Goal: Task Accomplishment & Management: Complete application form

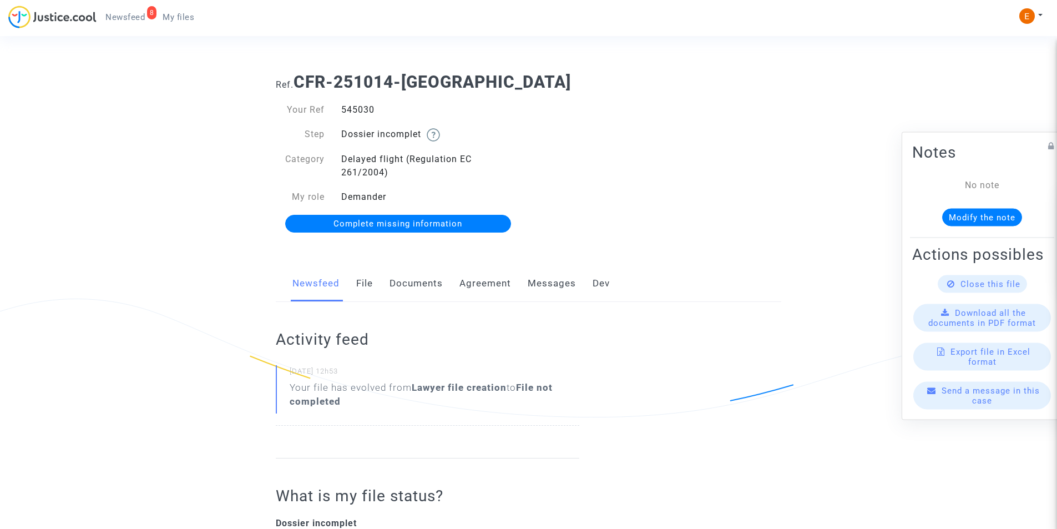
click at [395, 282] on link "Documents" at bounding box center [415, 283] width 53 height 37
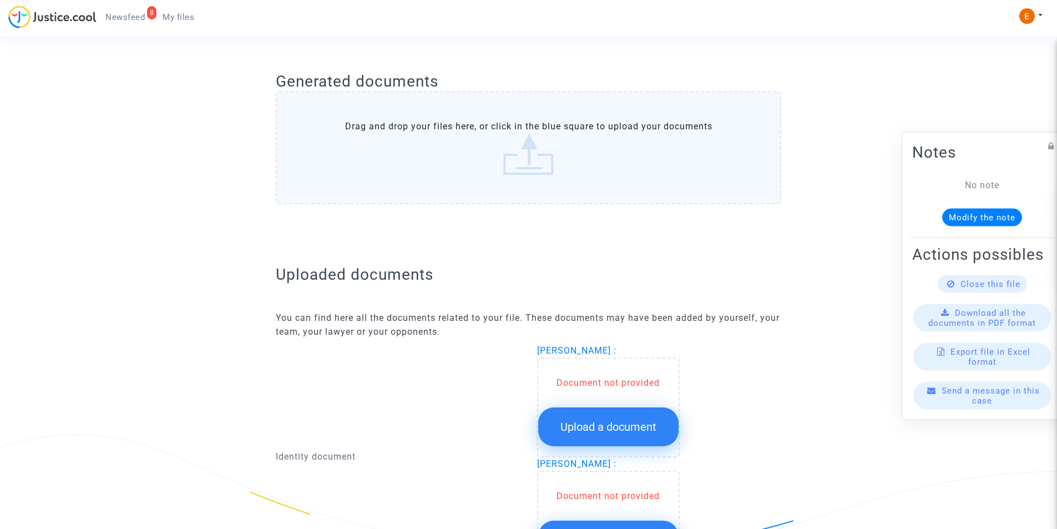
scroll to position [555, 0]
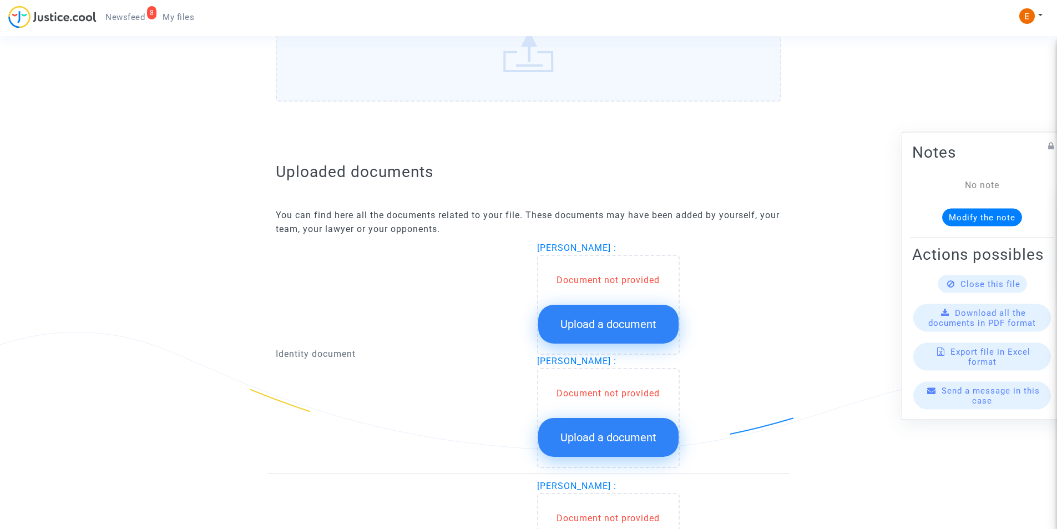
click at [584, 324] on span "Upload a document" at bounding box center [608, 323] width 96 height 13
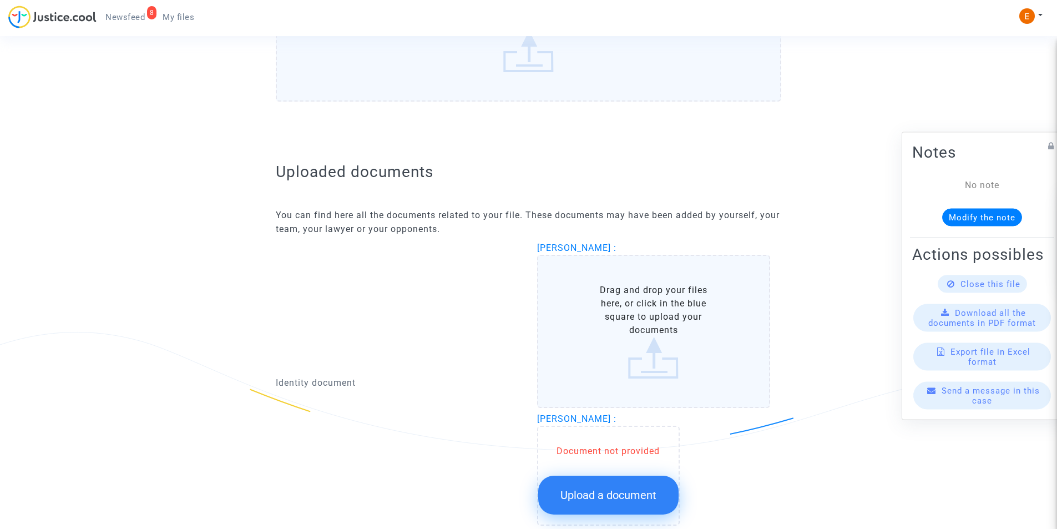
click at [584, 324] on label "Drag and drop your files here, or click in the blue square to upload your docum…" at bounding box center [654, 331] width 234 height 153
click at [0, 0] on input "Drag and drop your files here, or click in the blue square to upload your docum…" at bounding box center [0, 0] width 0 height 0
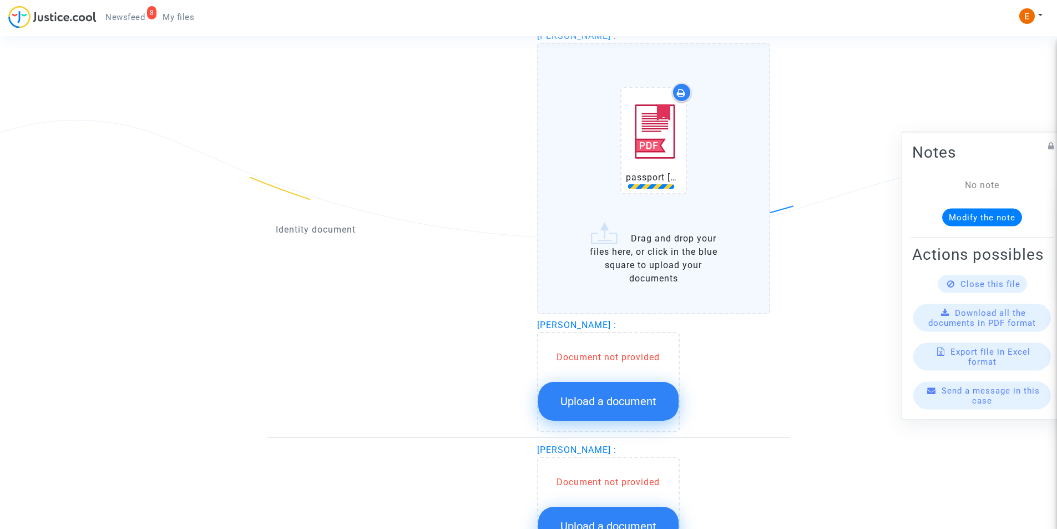
scroll to position [777, 0]
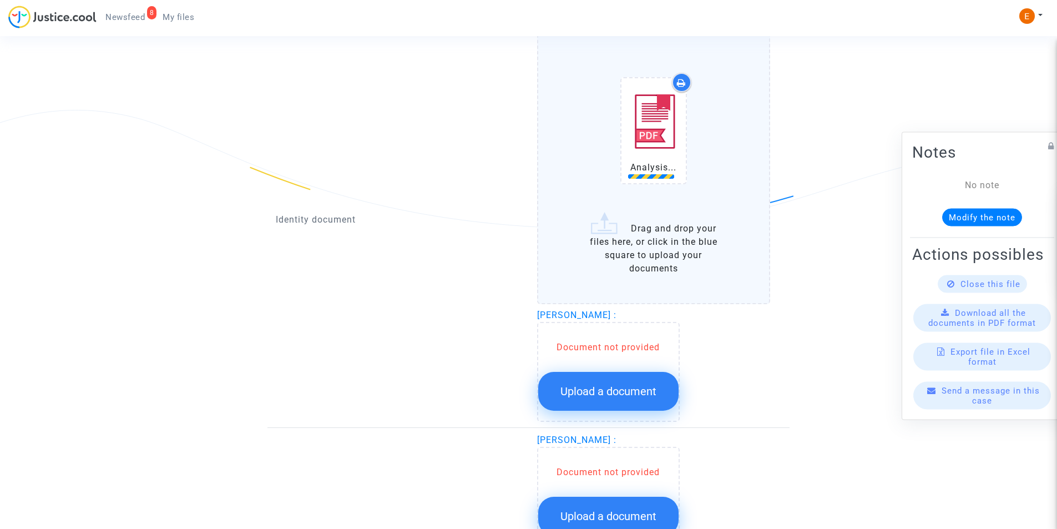
click at [605, 399] on button "Upload a document" at bounding box center [608, 391] width 140 height 39
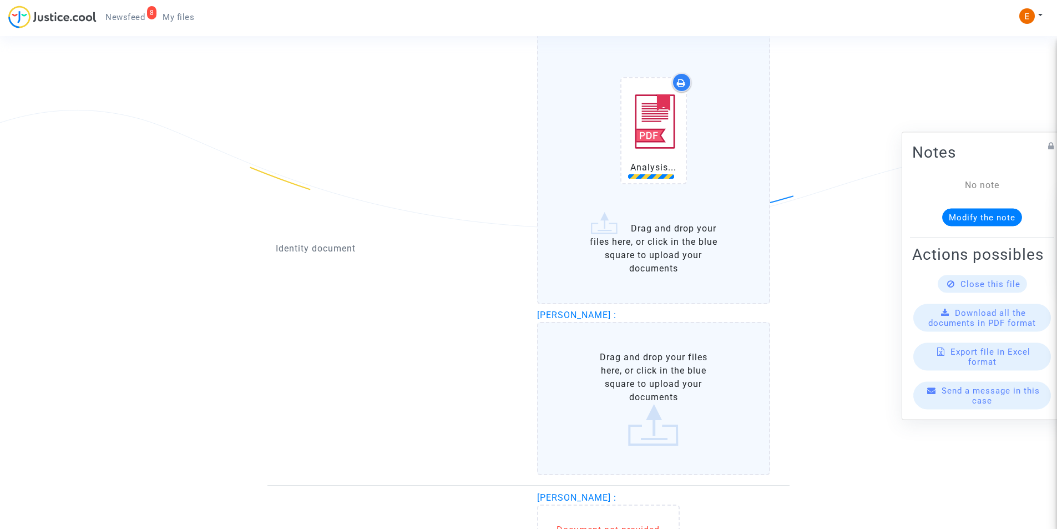
click at [604, 397] on label "Drag and drop your files here, or click in the blue square to upload your docum…" at bounding box center [654, 398] width 234 height 153
click at [0, 0] on input "Drag and drop your files here, or click in the blue square to upload your docum…" at bounding box center [0, 0] width 0 height 0
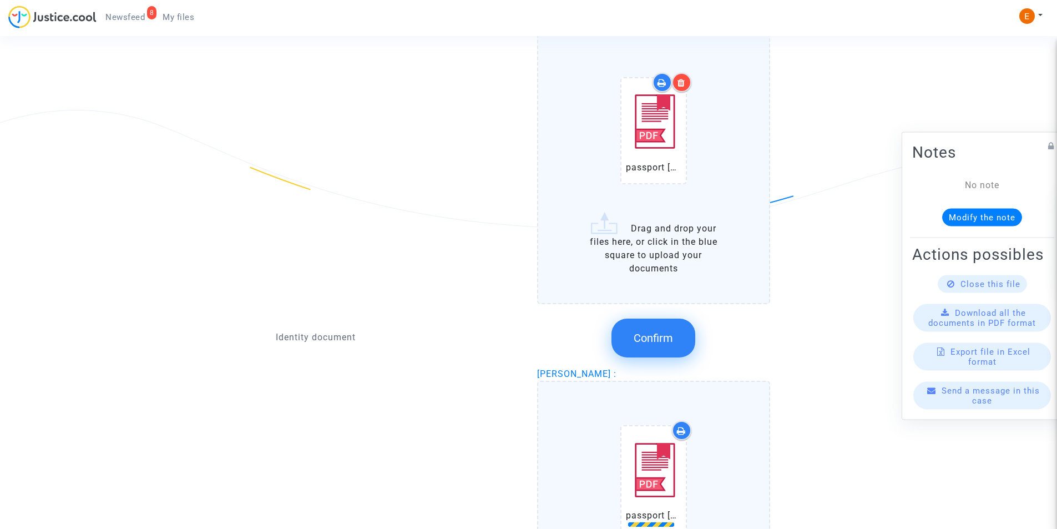
click at [630, 337] on button "Confirm" at bounding box center [653, 337] width 84 height 39
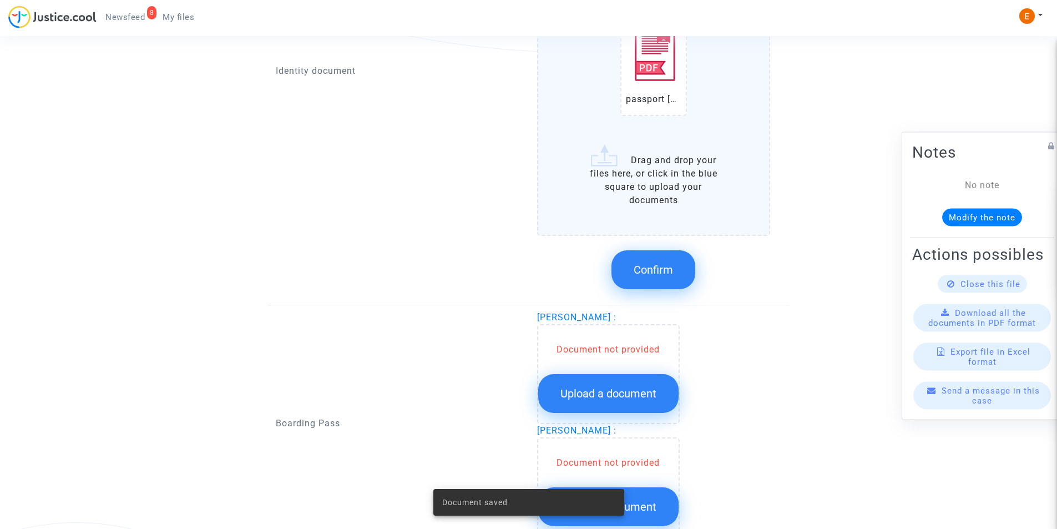
scroll to position [887, 0]
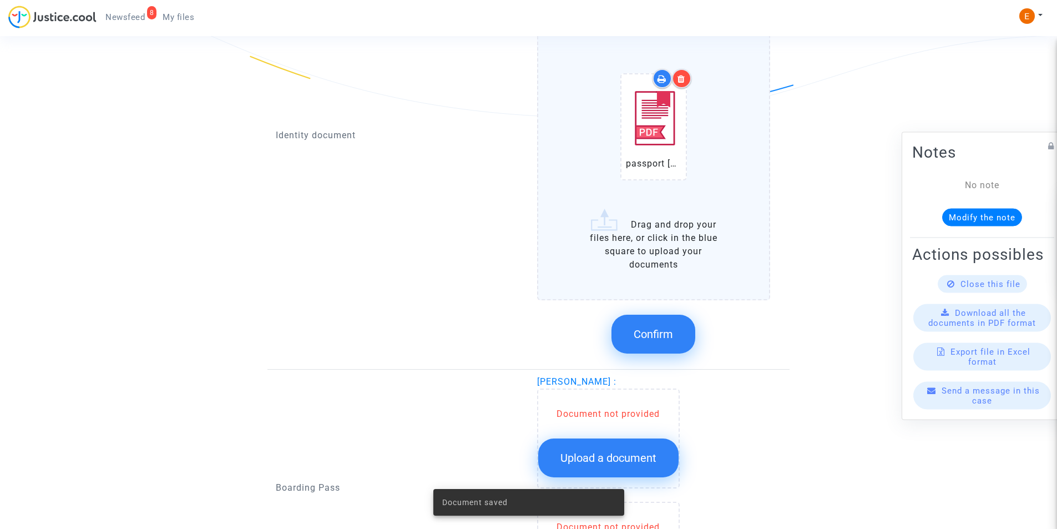
click at [662, 323] on button "Confirm" at bounding box center [653, 334] width 84 height 39
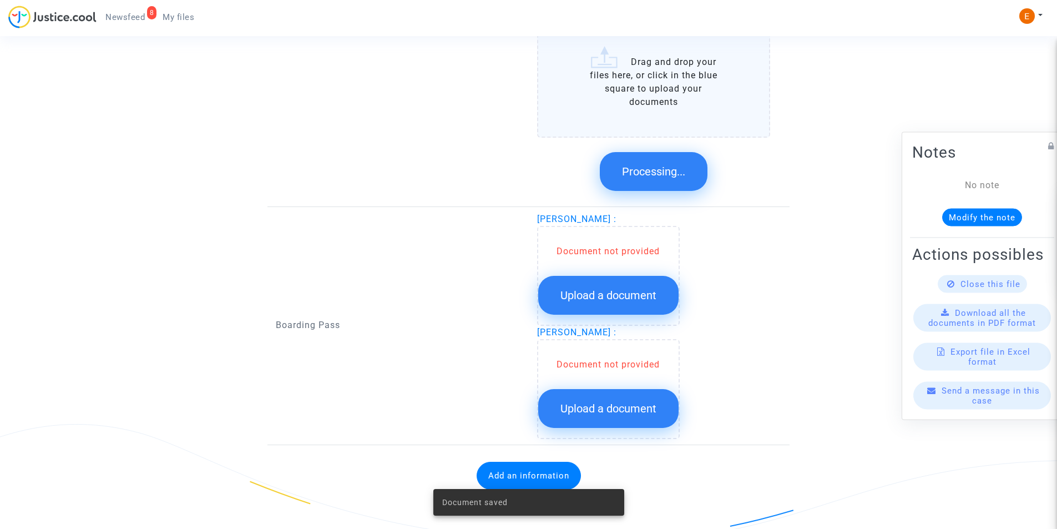
click at [612, 299] on span "Upload a document" at bounding box center [608, 294] width 96 height 13
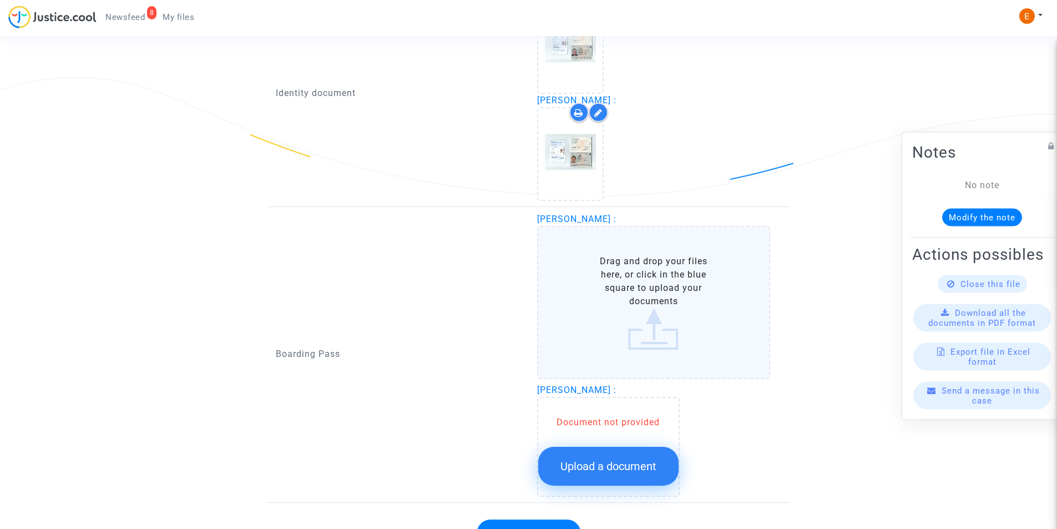
click at [612, 300] on label "Drag and drop your files here, or click in the blue square to upload your docum…" at bounding box center [654, 302] width 234 height 153
click at [0, 0] on input "Drag and drop your files here, or click in the blue square to upload your docum…" at bounding box center [0, 0] width 0 height 0
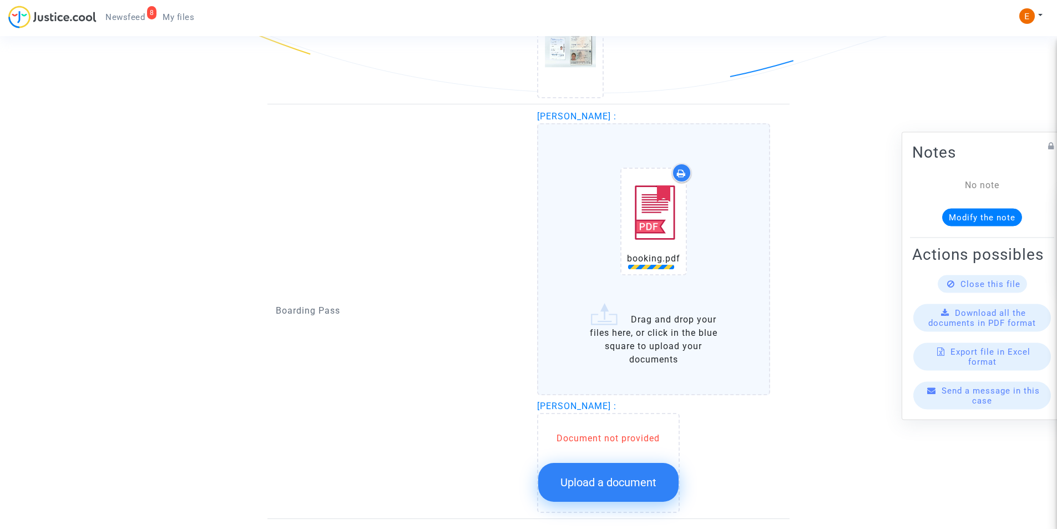
scroll to position [976, 0]
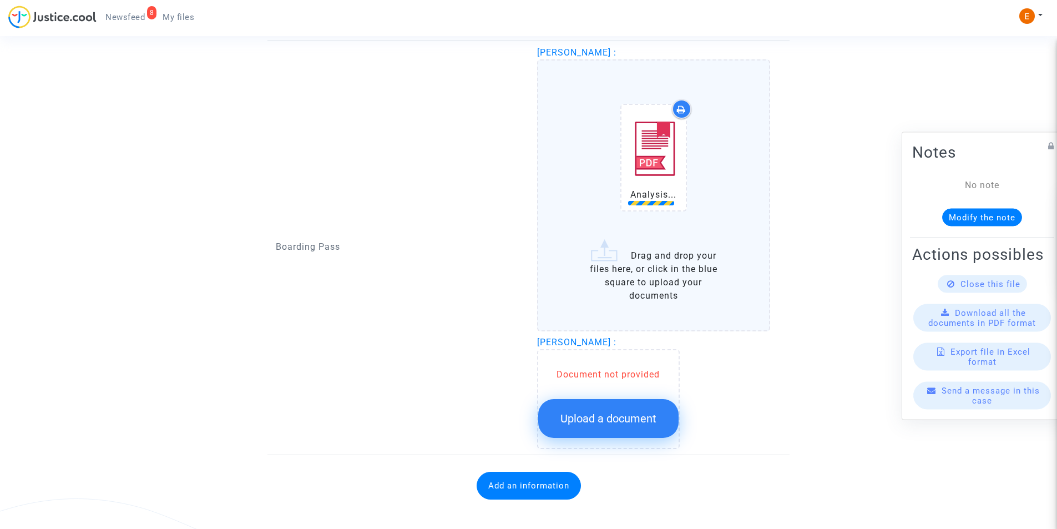
click at [612, 420] on span "Upload a document" at bounding box center [608, 418] width 96 height 13
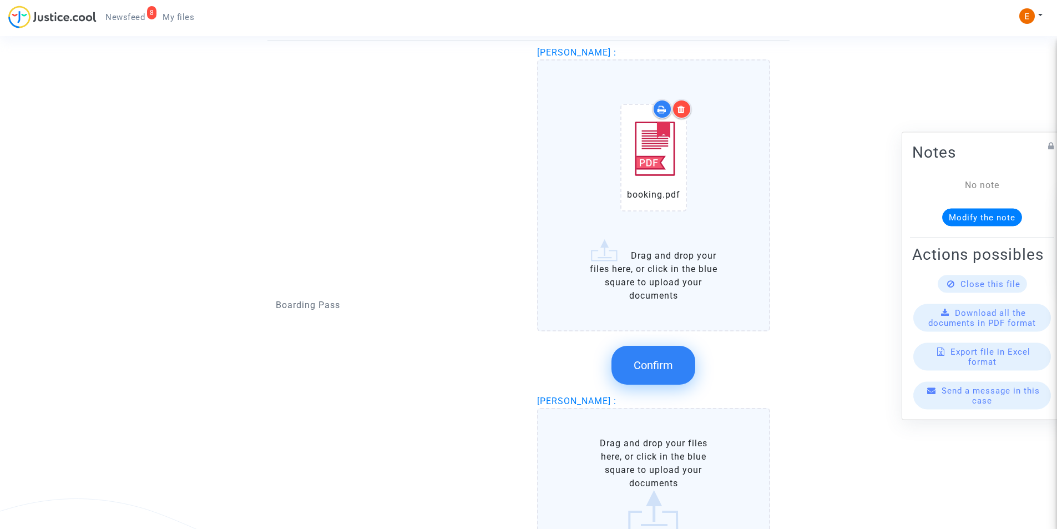
click at [613, 412] on label "Drag and drop your files here, or click in the blue square to upload your docum…" at bounding box center [654, 484] width 234 height 153
click at [0, 0] on input "Drag and drop your files here, or click in the blue square to upload your docum…" at bounding box center [0, 0] width 0 height 0
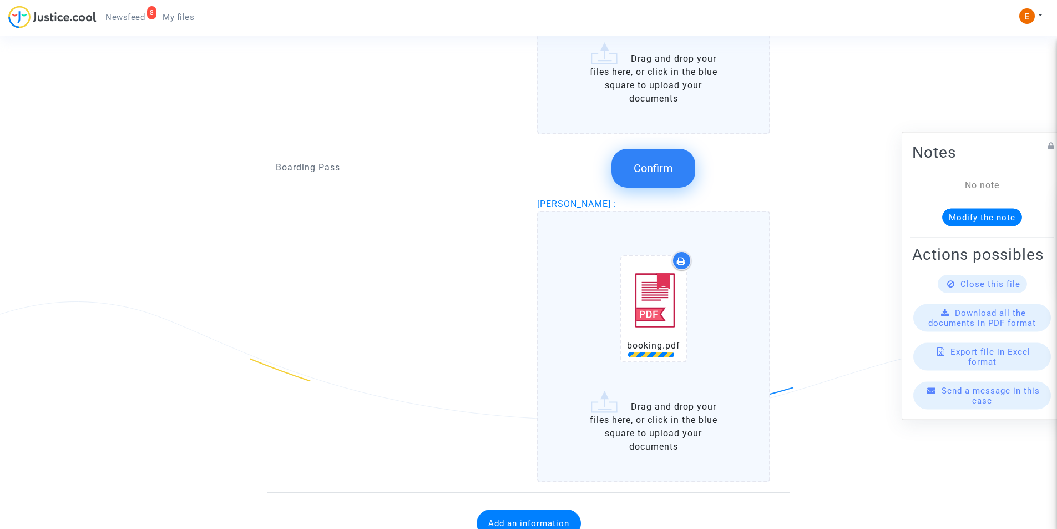
scroll to position [1198, 0]
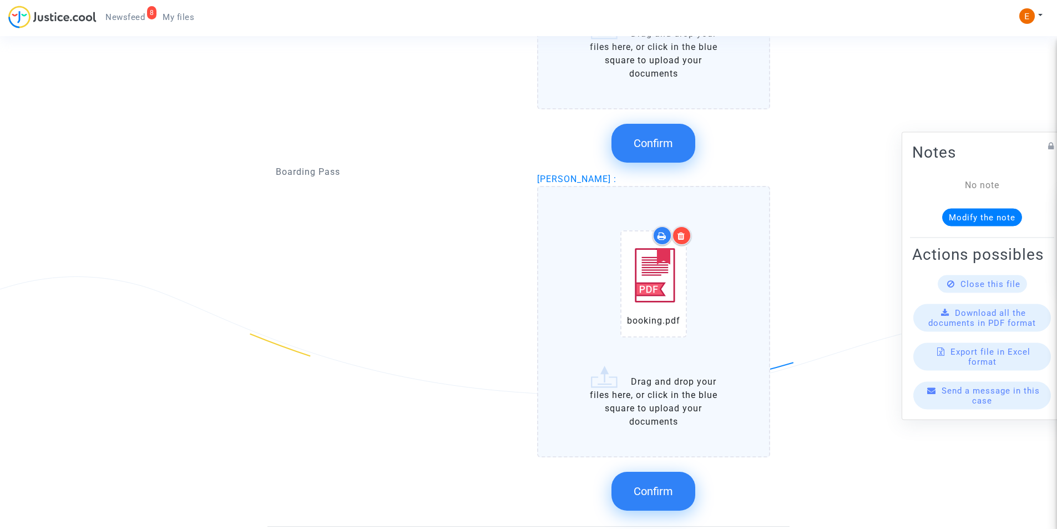
click at [656, 145] on span "Confirm" at bounding box center [652, 142] width 39 height 13
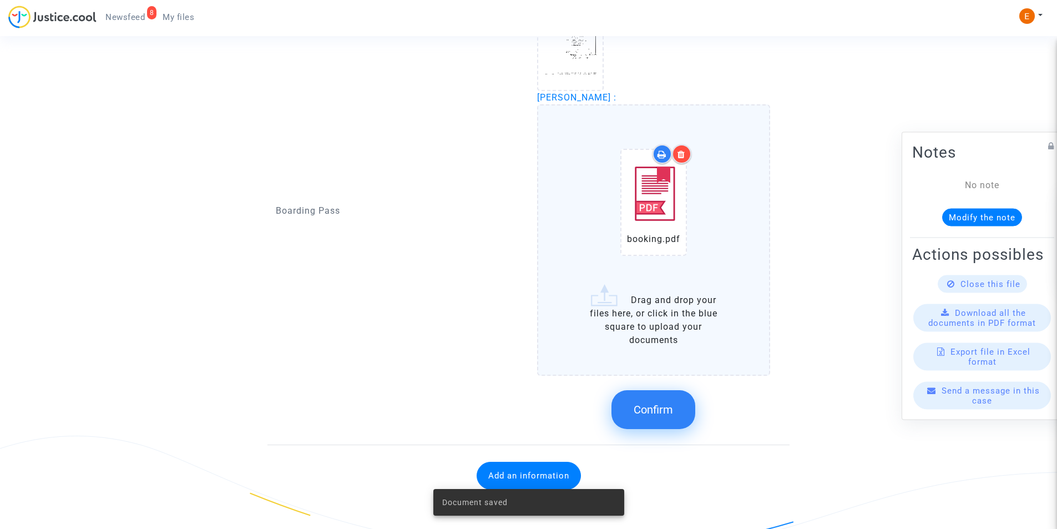
click at [648, 423] on button "Confirm" at bounding box center [653, 409] width 84 height 39
click at [532, 474] on button "Add an information" at bounding box center [528, 475] width 104 height 28
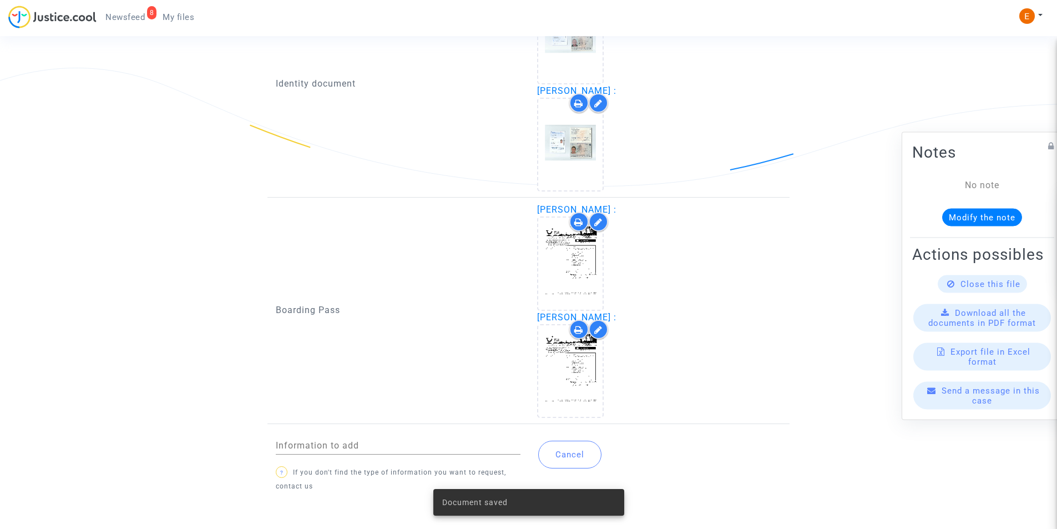
scroll to position [798, 0]
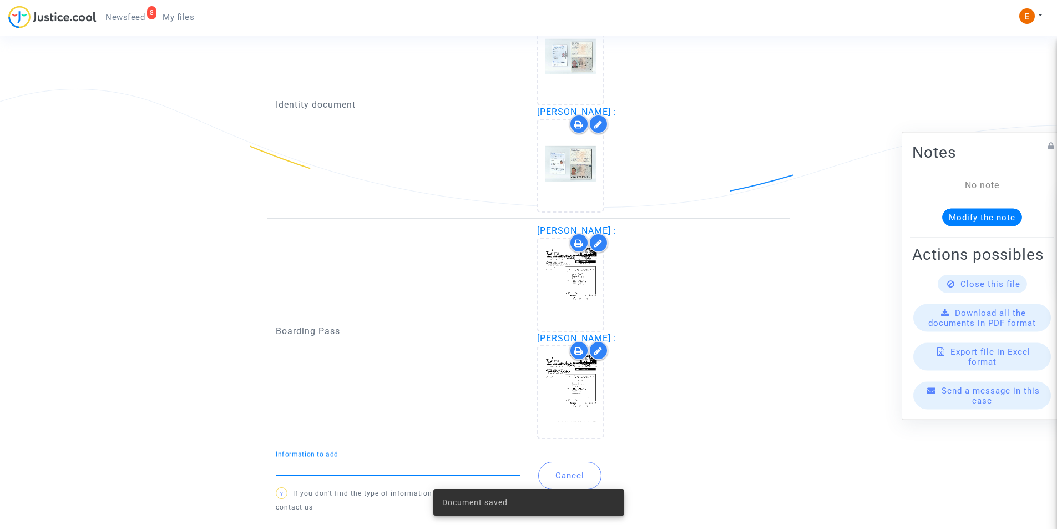
click at [400, 471] on input "Information to add" at bounding box center [398, 466] width 245 height 10
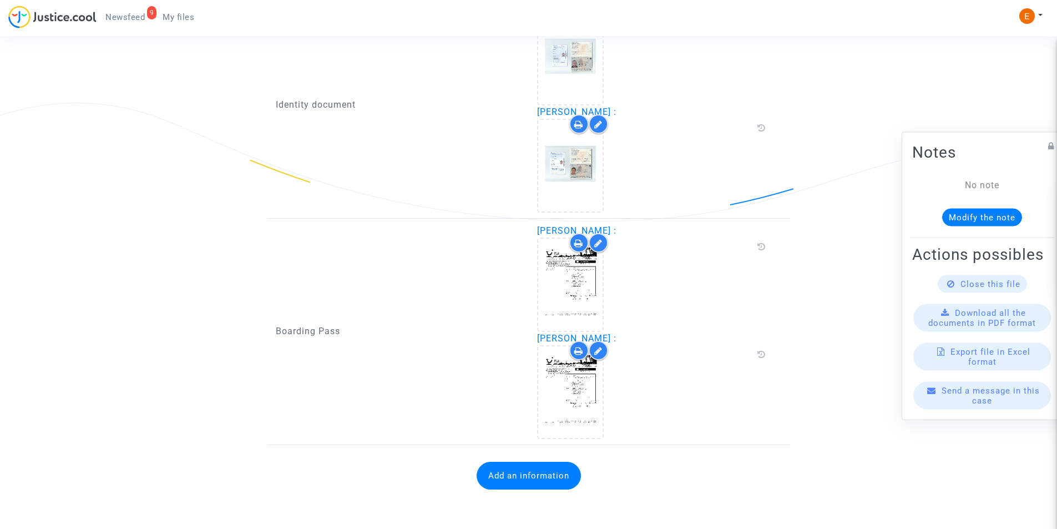
click at [513, 474] on button "Add an information" at bounding box center [528, 475] width 104 height 28
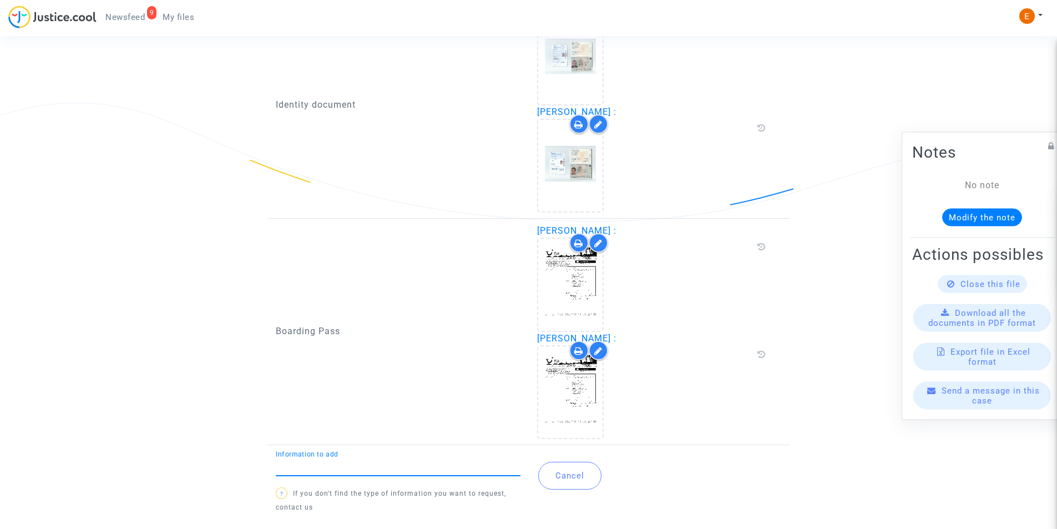
click at [423, 470] on input "Information to add" at bounding box center [398, 466] width 245 height 10
type input "Flight report"
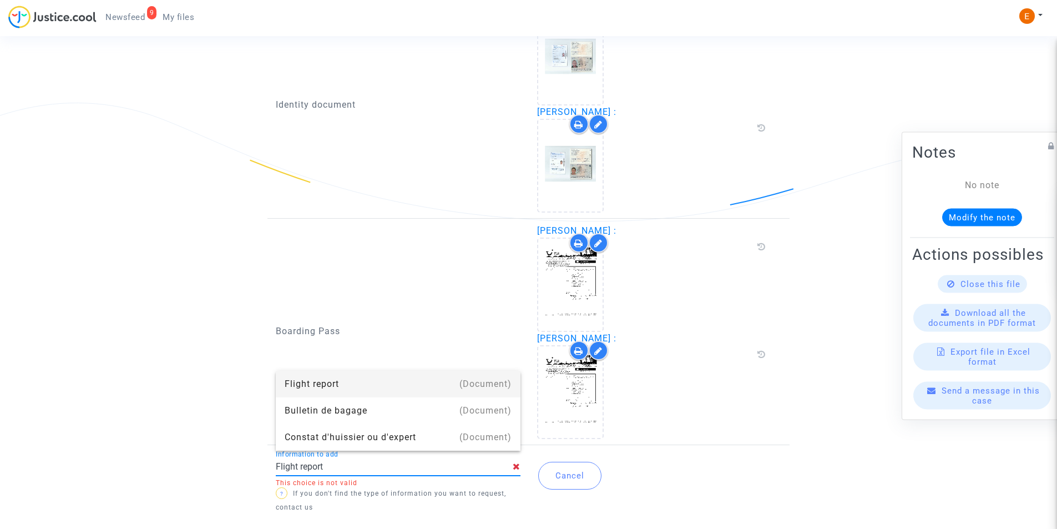
click at [359, 384] on div "Flight report" at bounding box center [398, 384] width 227 height 27
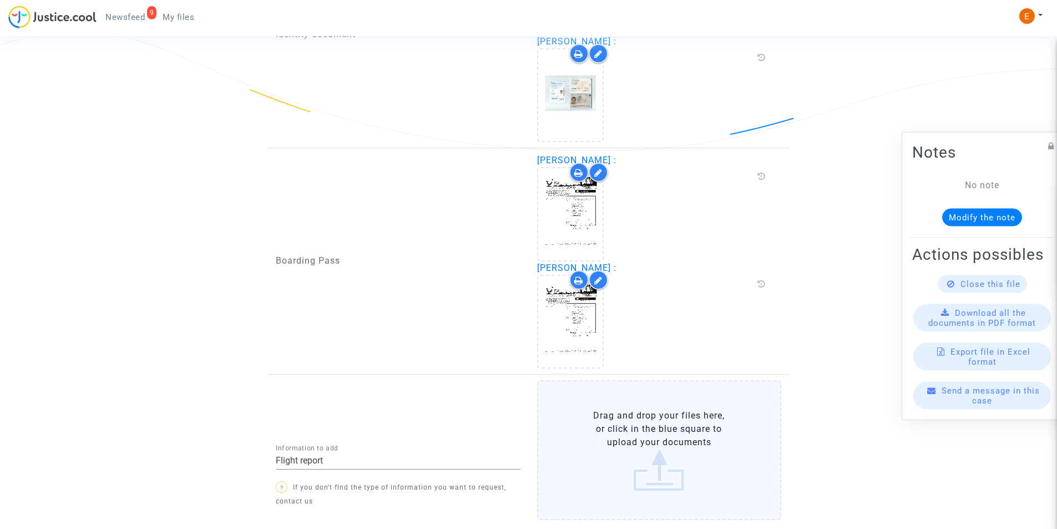
scroll to position [934, 0]
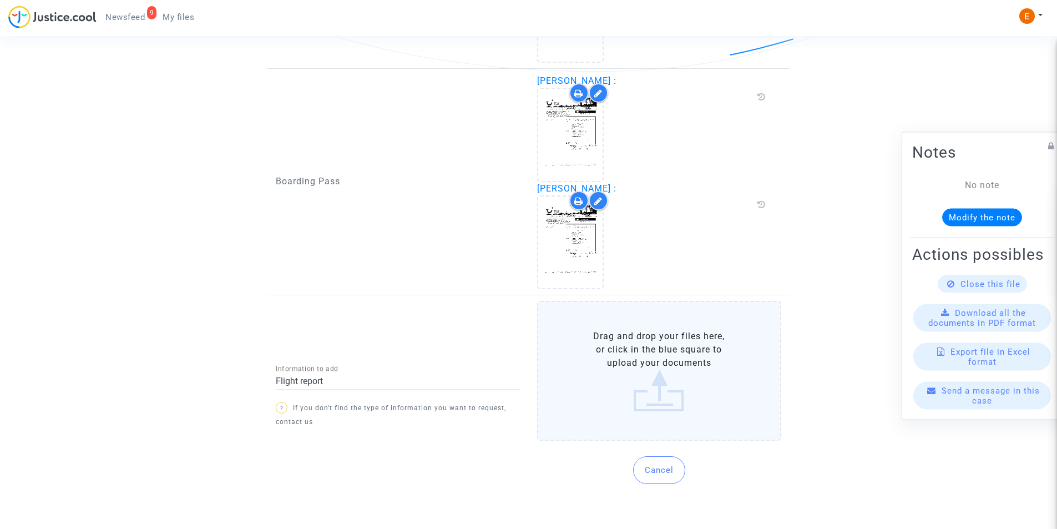
click at [658, 367] on label "Drag and drop your files here, or click in the blue square to upload your docum…" at bounding box center [659, 371] width 245 height 140
click at [0, 0] on input "Drag and drop your files here, or click in the blue square to upload your docum…" at bounding box center [0, 0] width 0 height 0
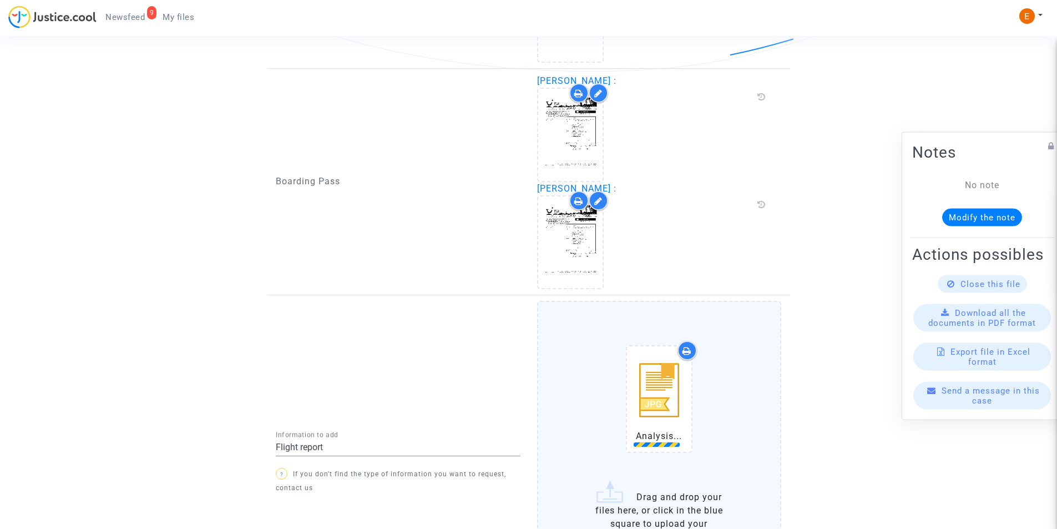
click at [721, 406] on div "Analysis..." at bounding box center [659, 400] width 198 height 143
click at [0, 0] on input "Analysis... Drag and drop your files here, or click in the blue square to uploa…" at bounding box center [0, 0] width 0 height 0
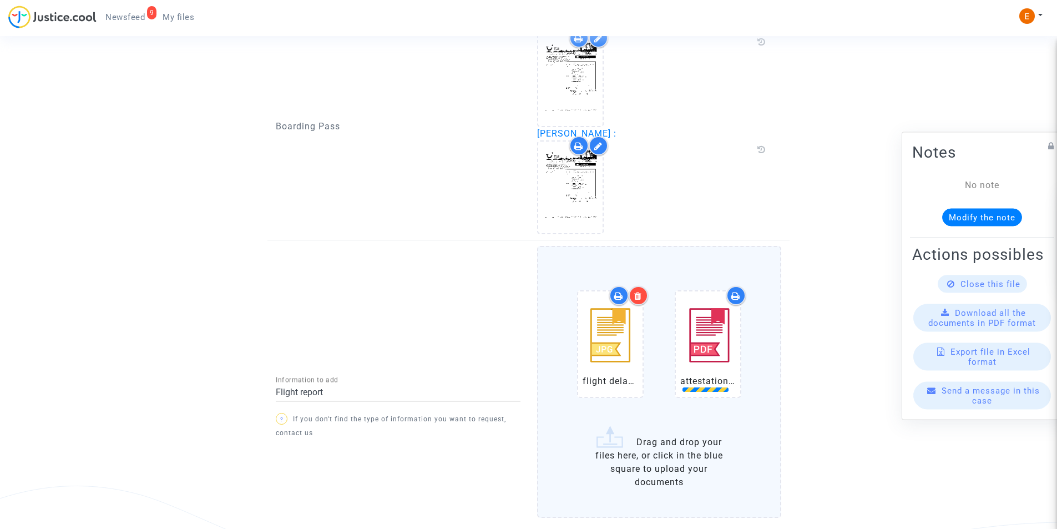
scroll to position [1066, 0]
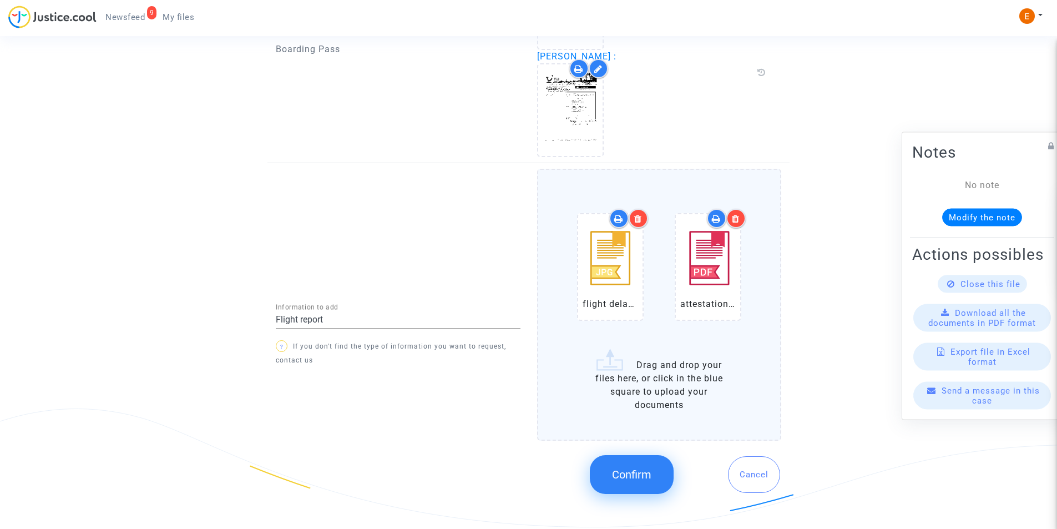
click at [655, 473] on button "Confirm" at bounding box center [632, 474] width 84 height 39
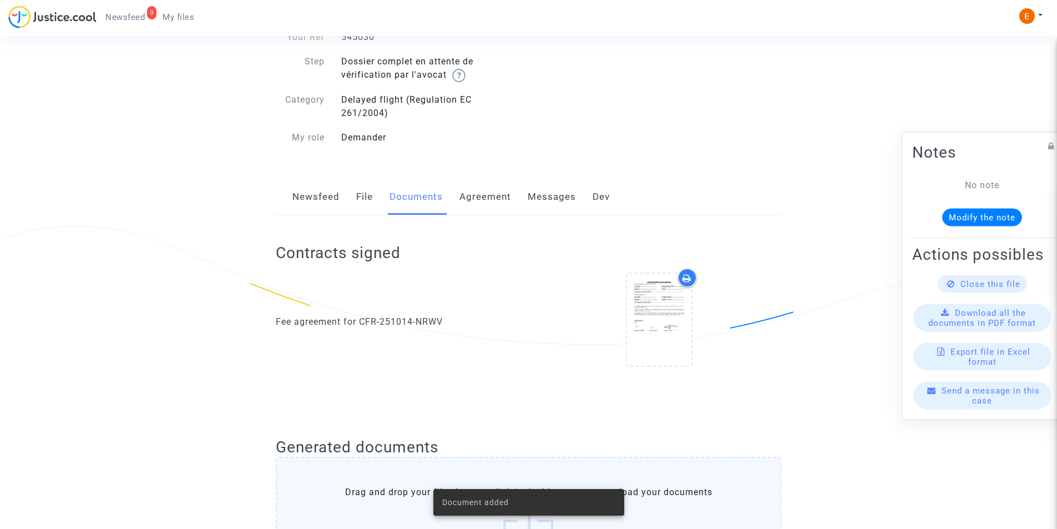
scroll to position [0, 0]
